Goal: Task Accomplishment & Management: Use online tool/utility

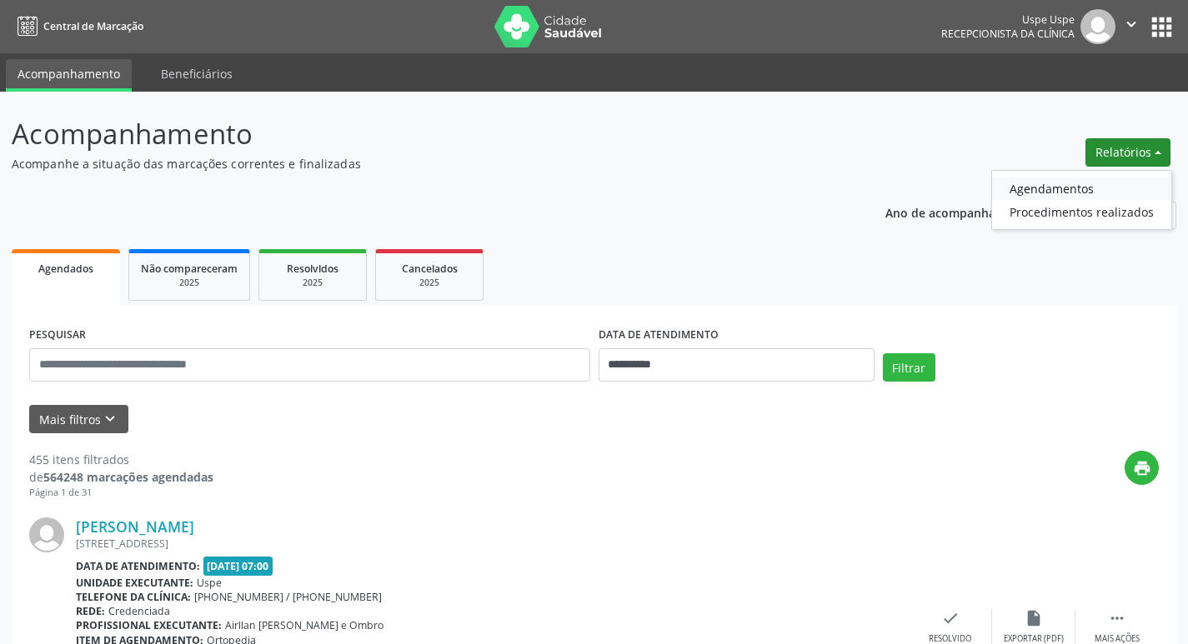
click at [1094, 188] on link "Agendamentos" at bounding box center [1081, 188] width 179 height 23
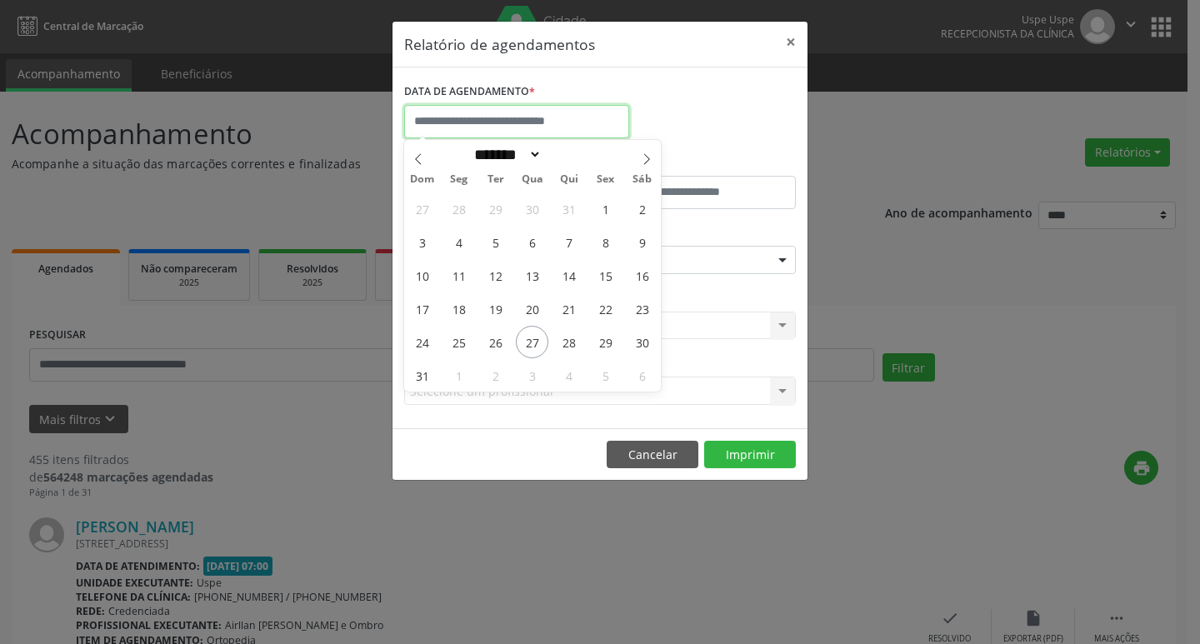
click at [465, 118] on input "text" at bounding box center [516, 121] width 225 height 33
click at [644, 157] on icon at bounding box center [647, 159] width 12 height 12
select select "*"
click at [524, 214] on span "1" at bounding box center [532, 209] width 33 height 33
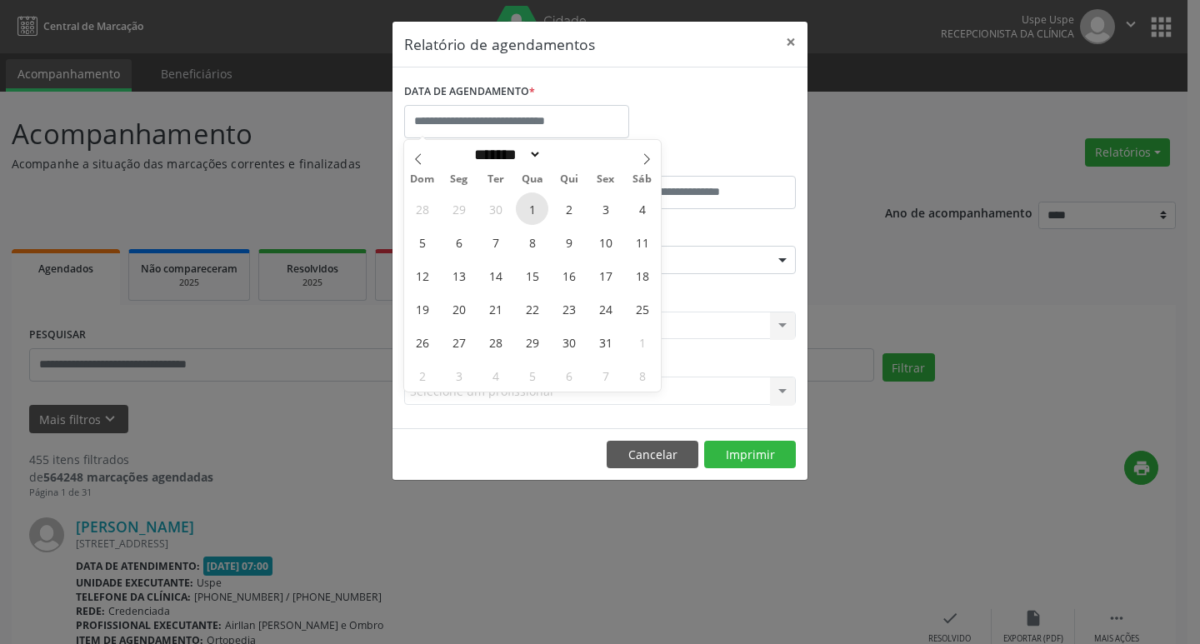
type input "**********"
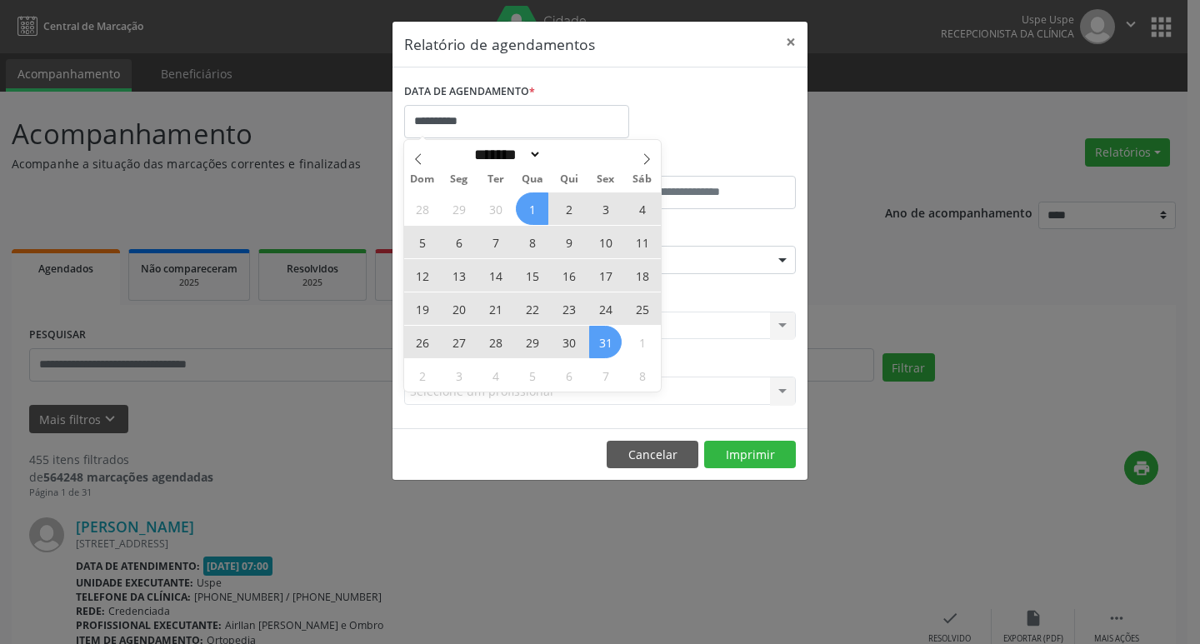
click at [594, 343] on span "31" at bounding box center [605, 342] width 33 height 33
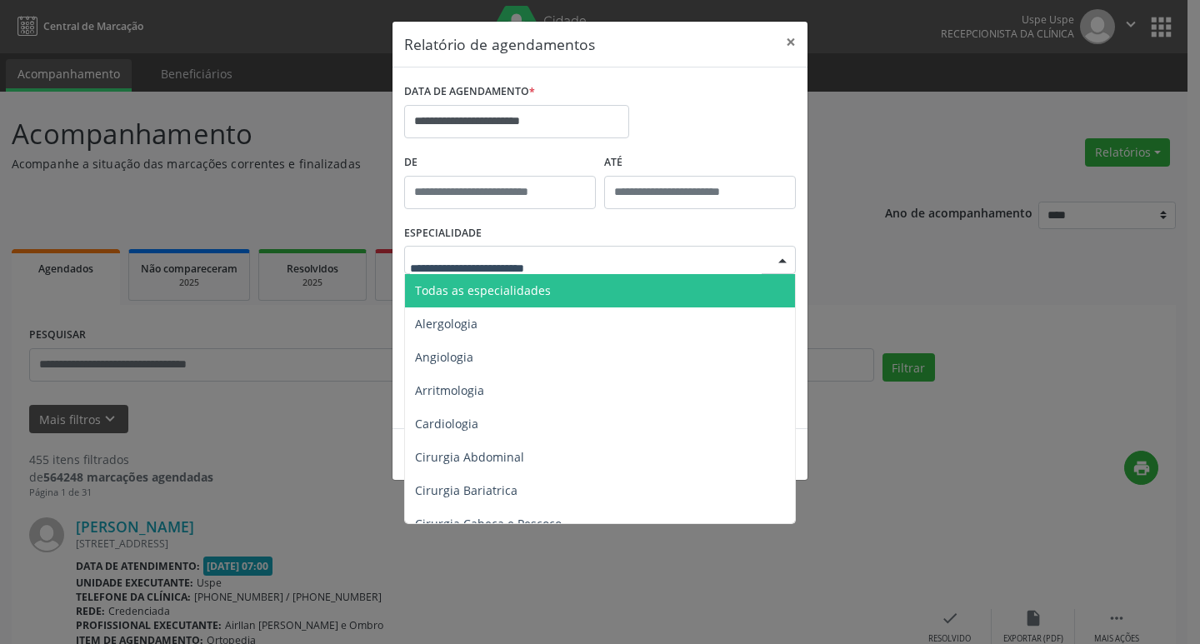
click at [540, 289] on span "Todas as especialidades" at bounding box center [483, 291] width 136 height 16
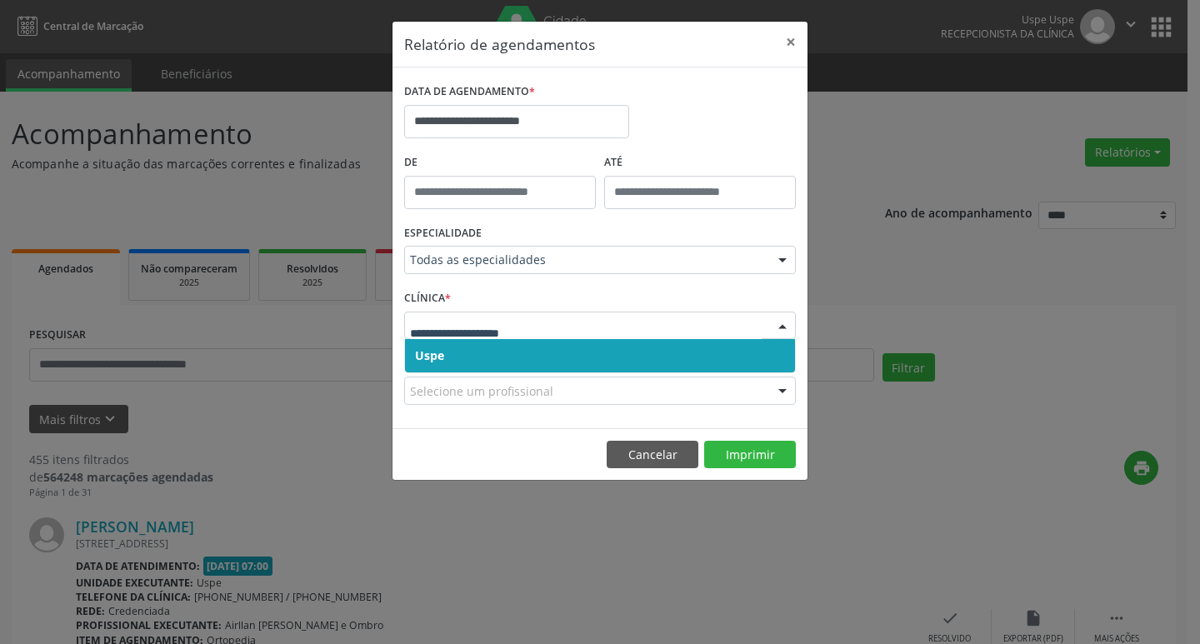
click at [507, 354] on span "Uspe" at bounding box center [600, 355] width 390 height 33
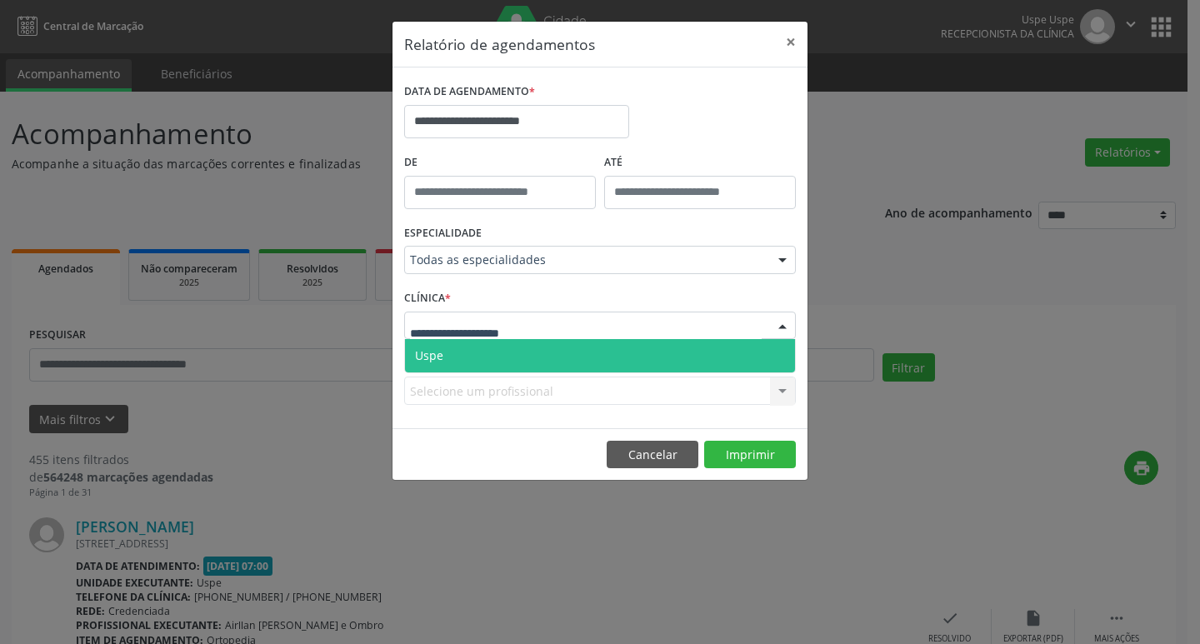
click at [505, 359] on span "Uspe" at bounding box center [600, 355] width 390 height 33
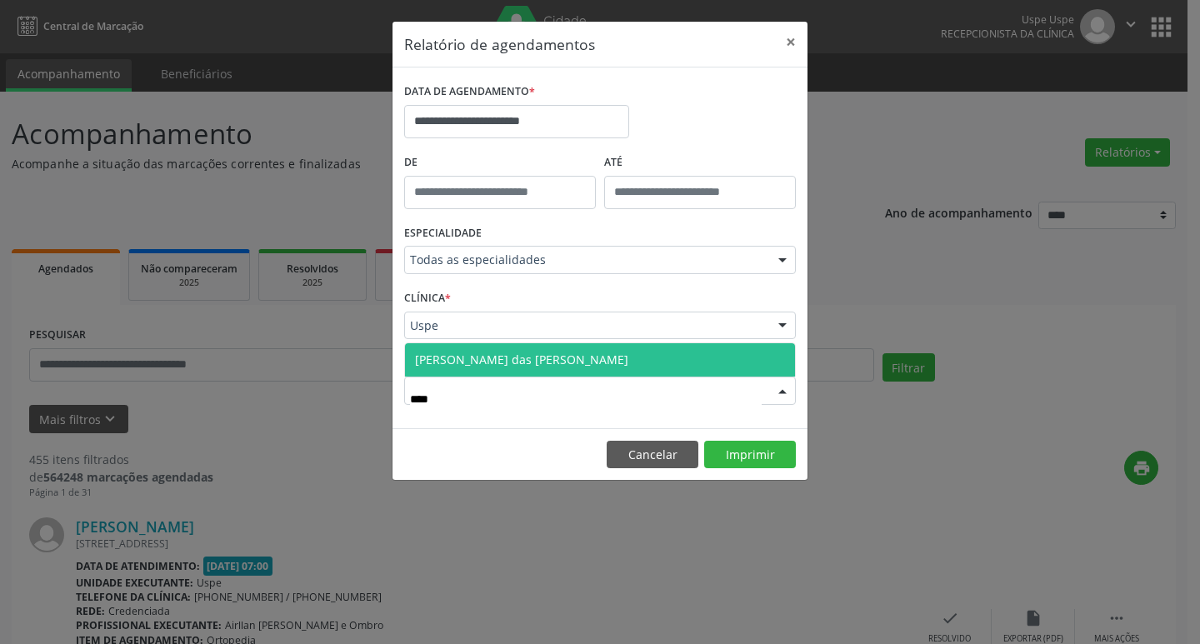
type input "*****"
click at [533, 370] on span "[PERSON_NAME] das [PERSON_NAME]" at bounding box center [600, 359] width 390 height 33
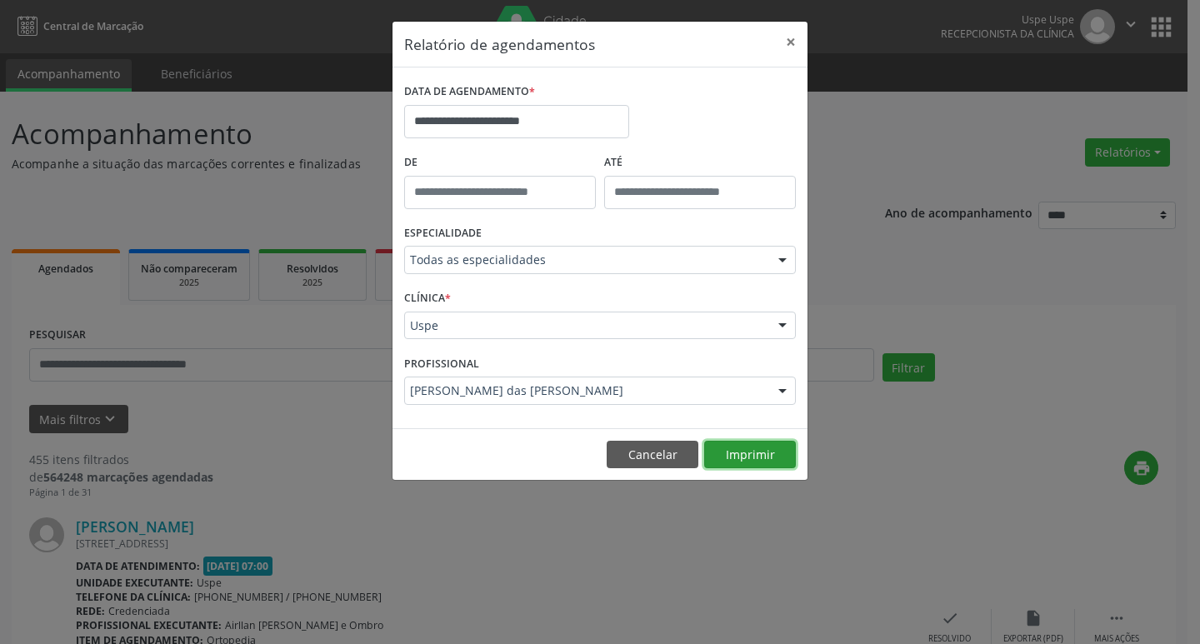
click at [759, 464] on button "Imprimir" at bounding box center [750, 455] width 92 height 28
